Goal: Task Accomplishment & Management: Complete application form

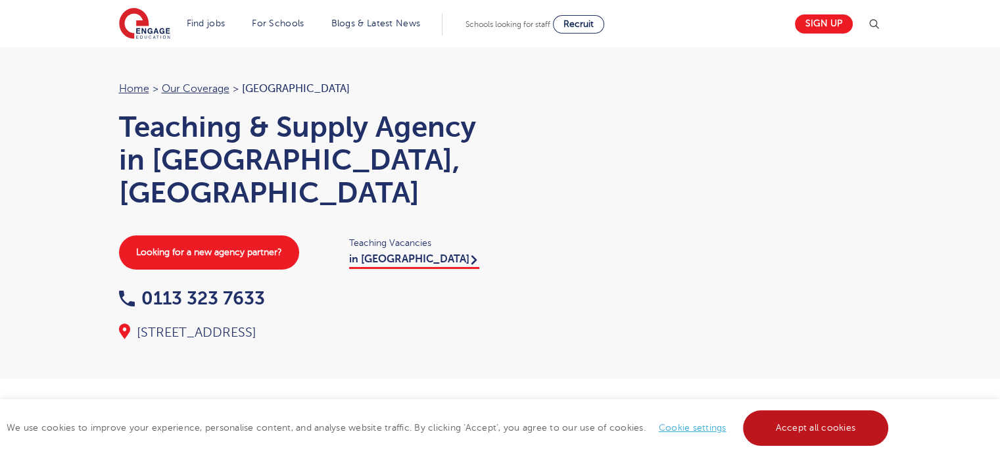
click at [819, 424] on link "Accept all cookies" at bounding box center [816, 428] width 146 height 36
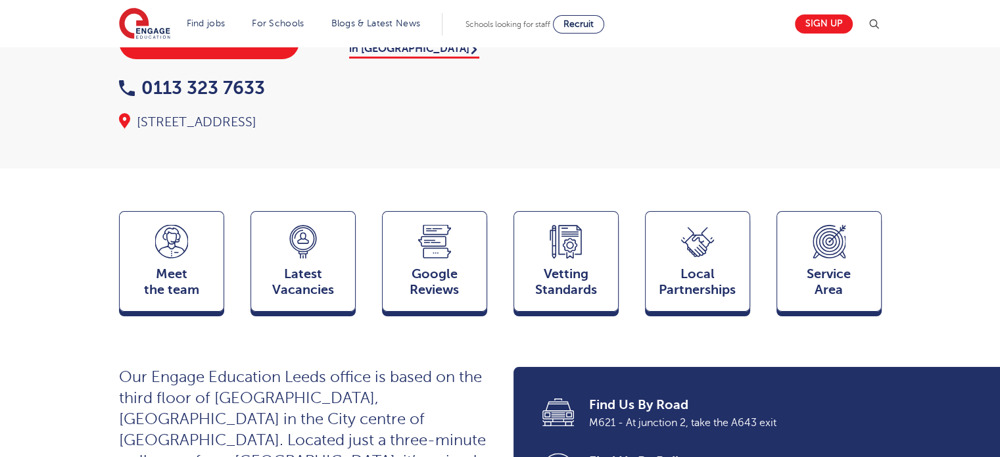
scroll to position [210, 0]
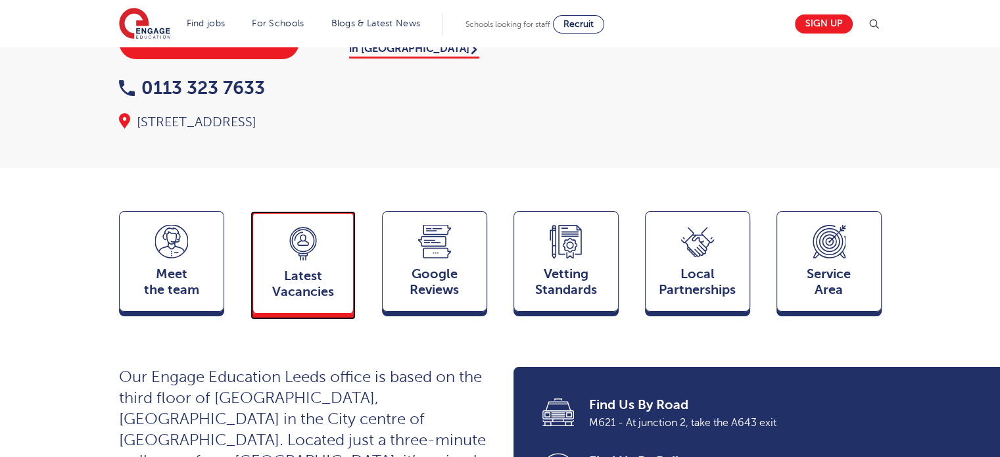
click at [298, 268] on span "Latest Vacancies" at bounding box center [303, 284] width 87 height 32
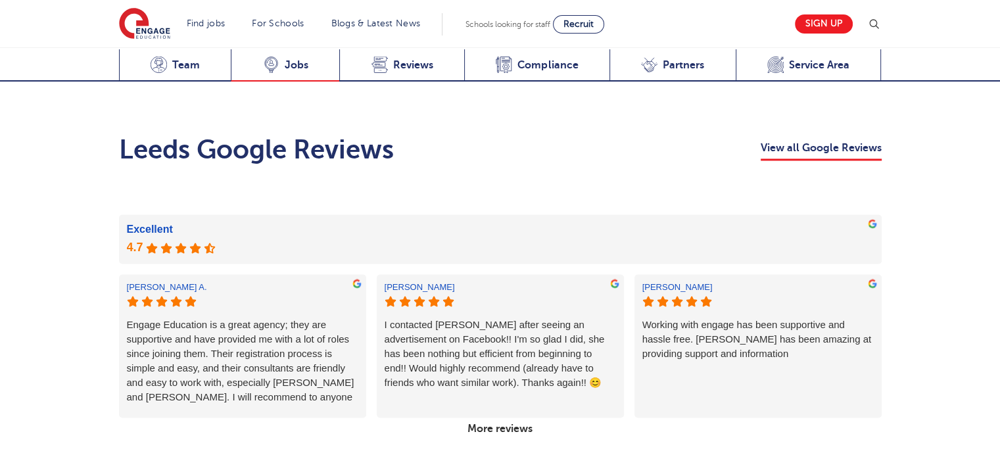
scroll to position [2060, 0]
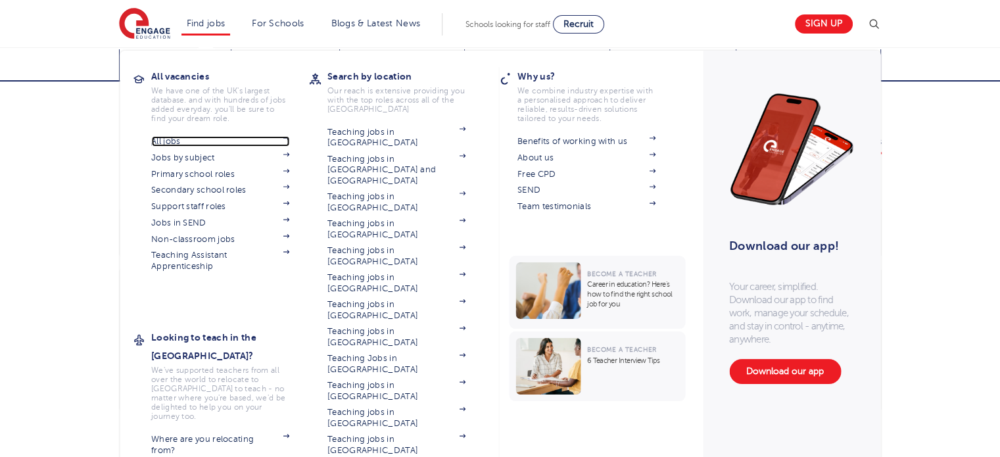
click at [289, 136] on img at bounding box center [286, 138] width 7 height 4
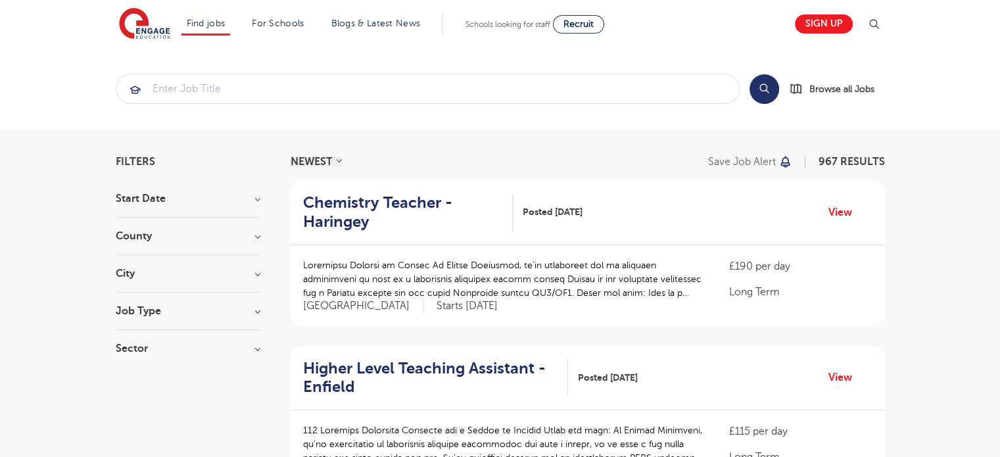
click at [242, 320] on div "Job Type Long Term 60 Daily Supply 31 SEND 19 Permanent 3" at bounding box center [188, 318] width 145 height 24
click at [257, 309] on h3 "Job Type" at bounding box center [188, 311] width 145 height 11
click at [242, 278] on h3 "City" at bounding box center [188, 273] width 145 height 11
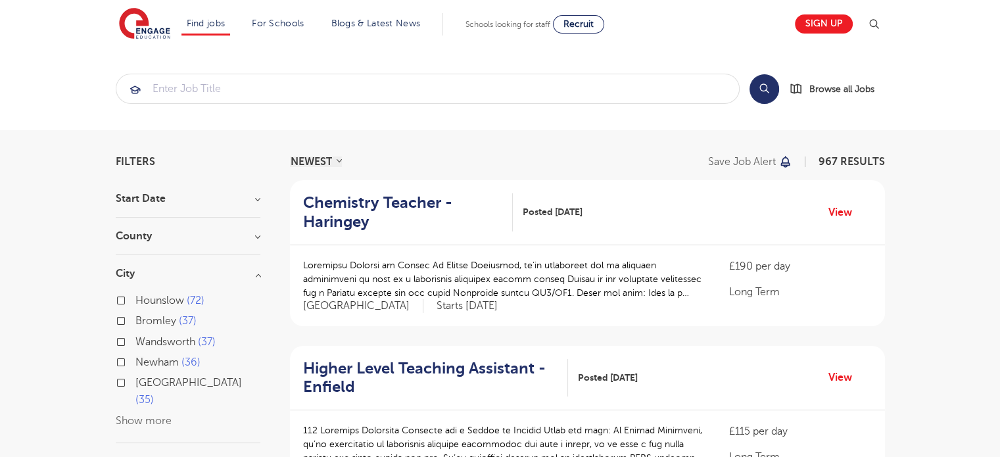
click at [135, 383] on label "Leeds 35" at bounding box center [197, 391] width 125 height 35
click at [135, 383] on input "Leeds 35" at bounding box center [139, 381] width 9 height 9
checkbox input "true"
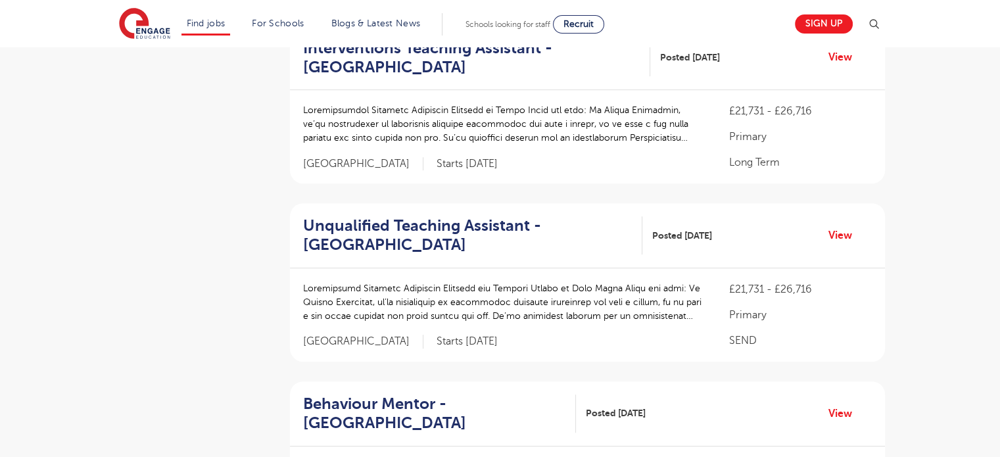
scroll to position [689, 0]
click at [844, 230] on link "View" at bounding box center [846, 234] width 34 height 17
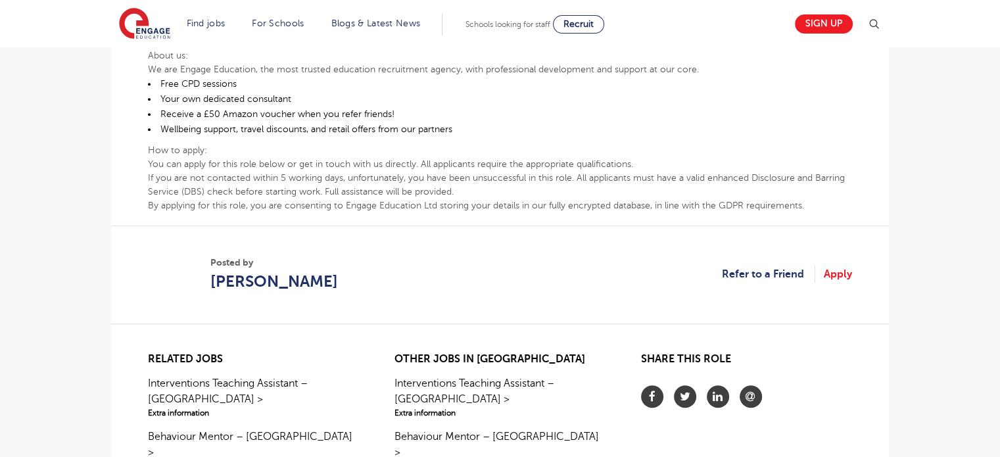
scroll to position [865, 0]
click at [842, 266] on link "Apply" at bounding box center [838, 274] width 28 height 17
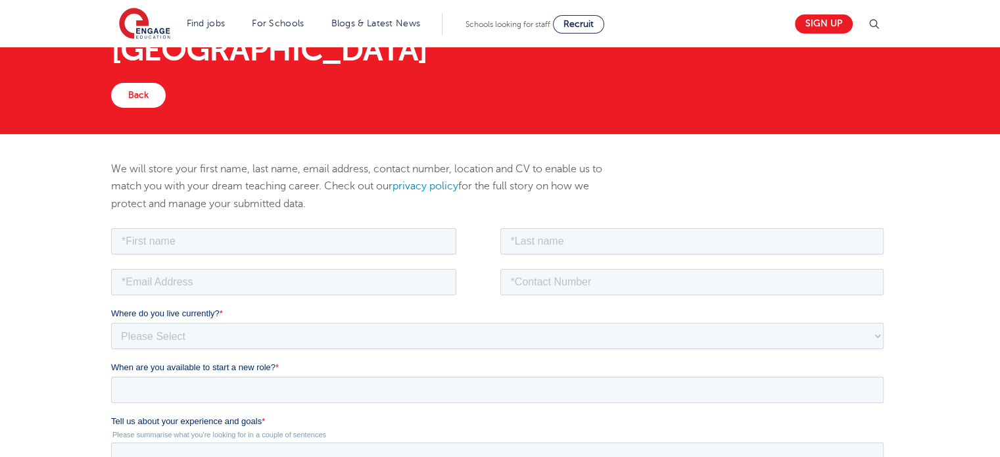
scroll to position [71, 0]
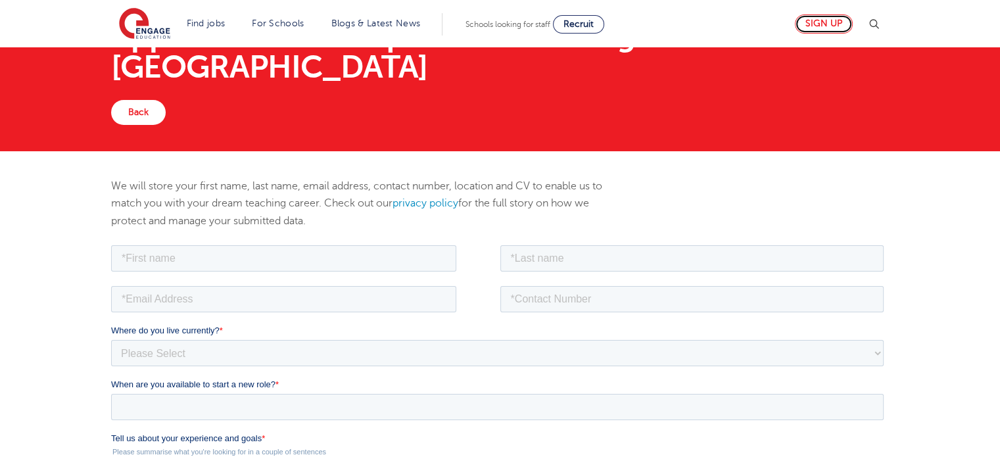
click at [850, 20] on link "Sign up" at bounding box center [824, 23] width 58 height 19
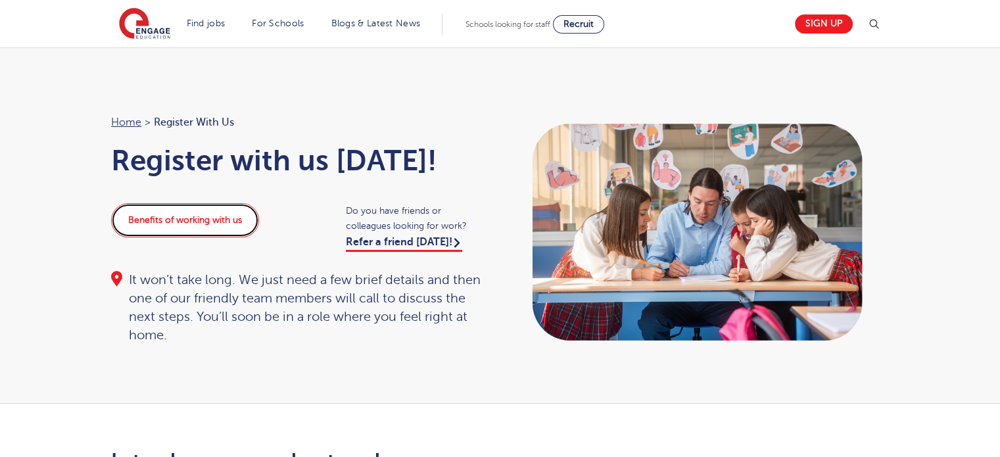
click at [214, 212] on link "Benefits of working with us" at bounding box center [185, 220] width 148 height 34
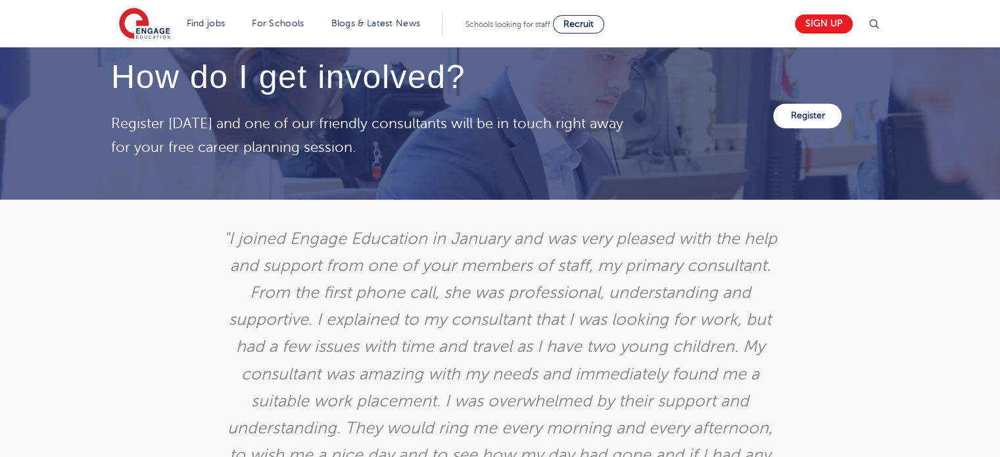
scroll to position [2138, 0]
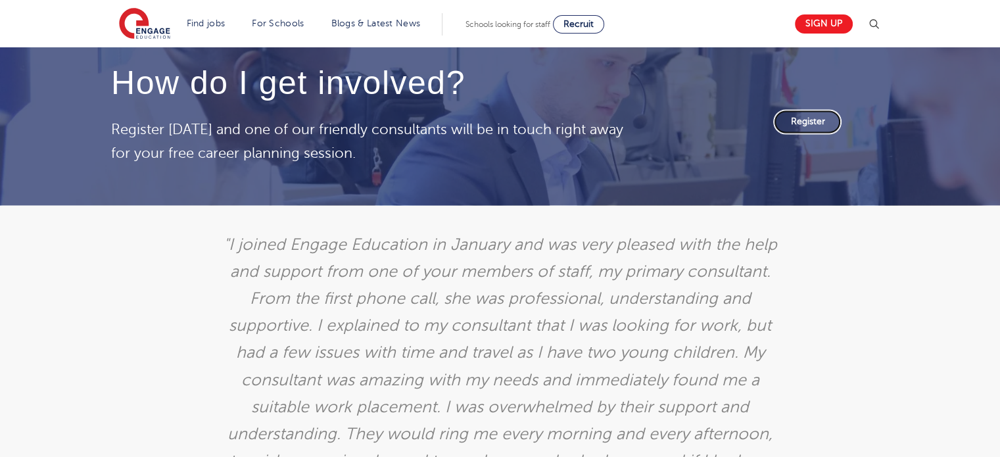
click at [798, 116] on link "Register" at bounding box center [807, 121] width 68 height 25
